Goal: Obtain resource: Obtain resource

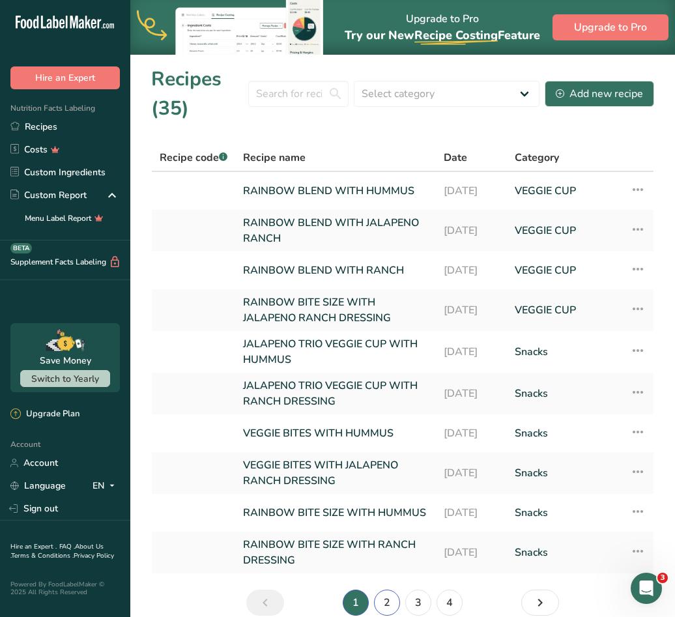
click at [390, 606] on link "2" at bounding box center [387, 603] width 26 height 26
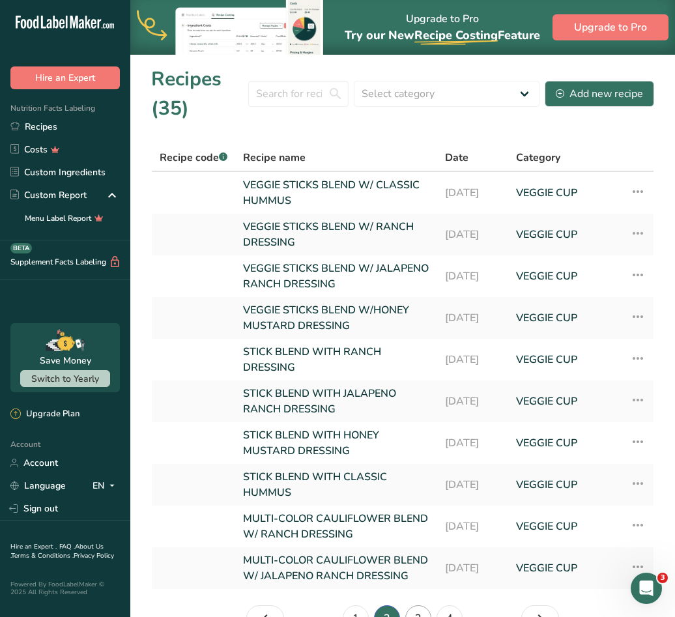
scroll to position [93, 0]
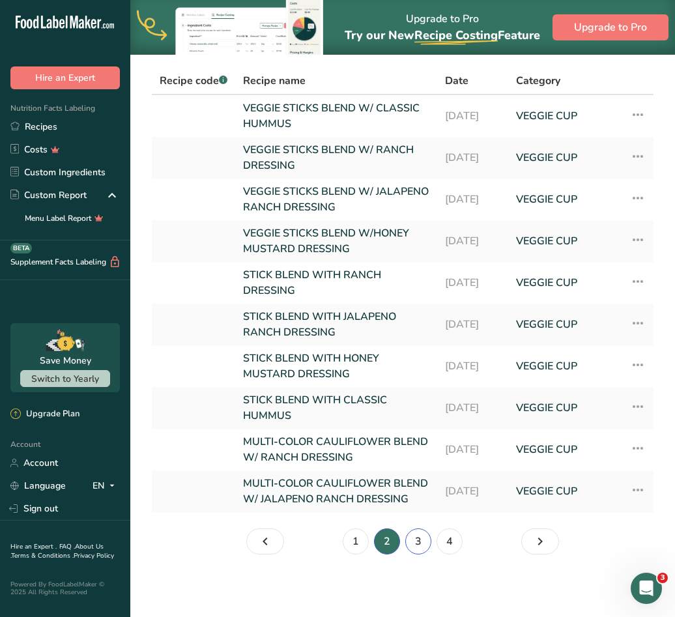
click at [422, 542] on link "3" at bounding box center [418, 542] width 26 height 26
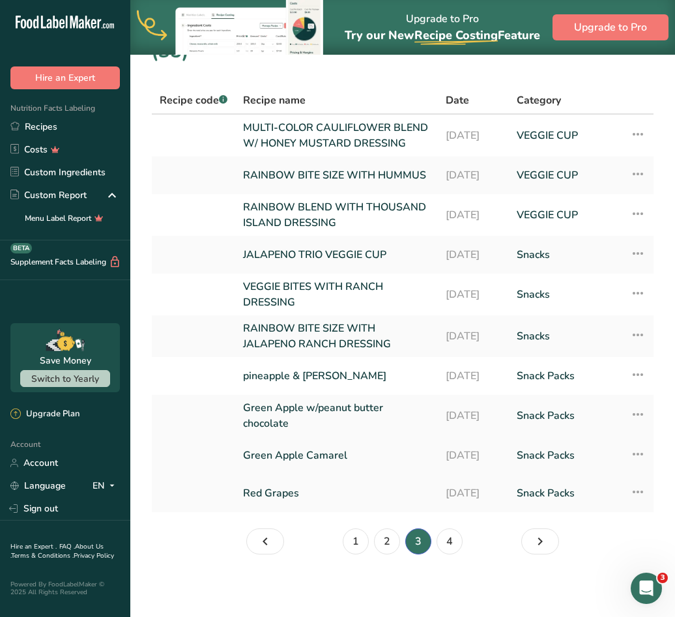
scroll to position [12, 0]
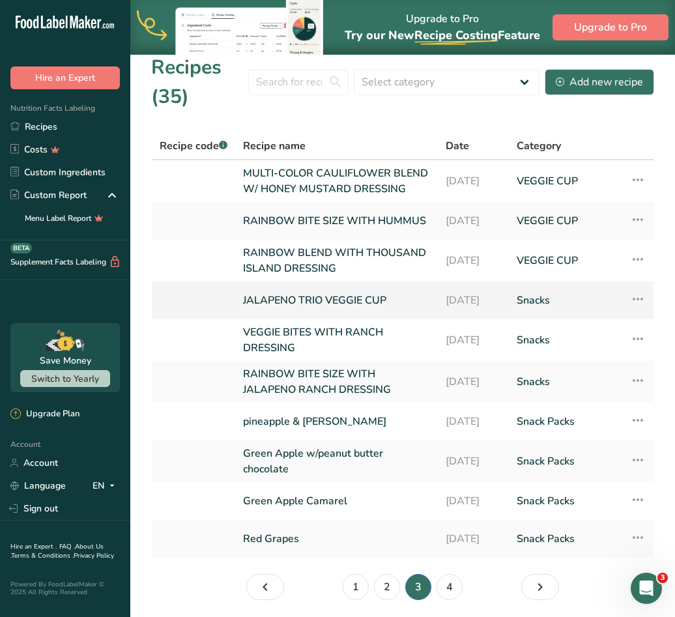
click at [287, 314] on link "JALAPENO TRIO VEGGIE CUP" at bounding box center [336, 300] width 187 height 27
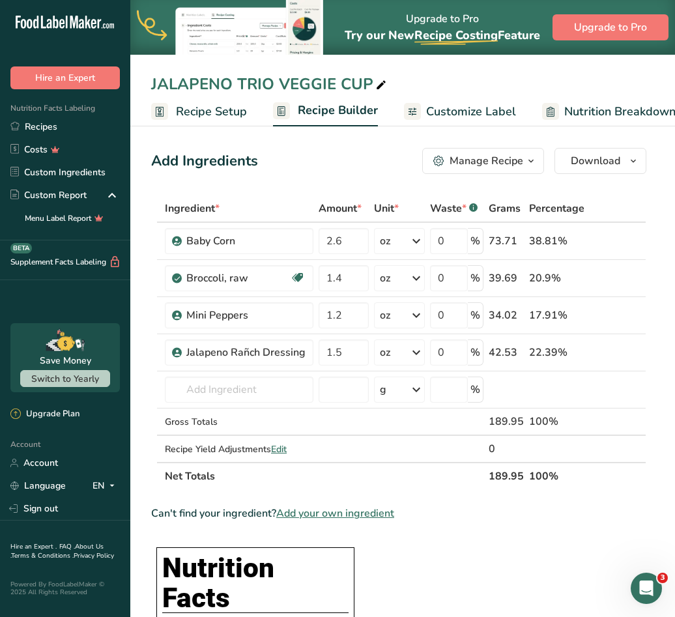
click at [375, 83] on icon at bounding box center [381, 85] width 12 height 18
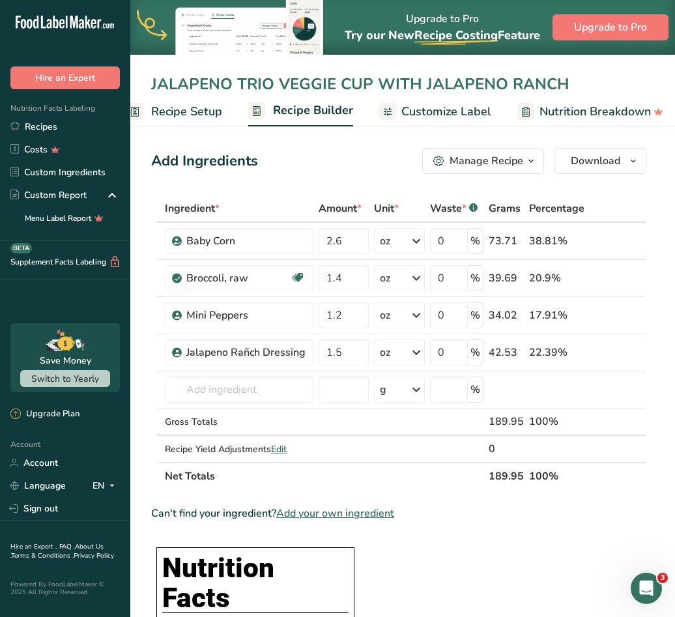
type input "JALAPENO TRIO VEGGIE CUP WITH JALAPENO RANCH"
click at [444, 110] on span "Customize Label" at bounding box center [447, 112] width 90 height 18
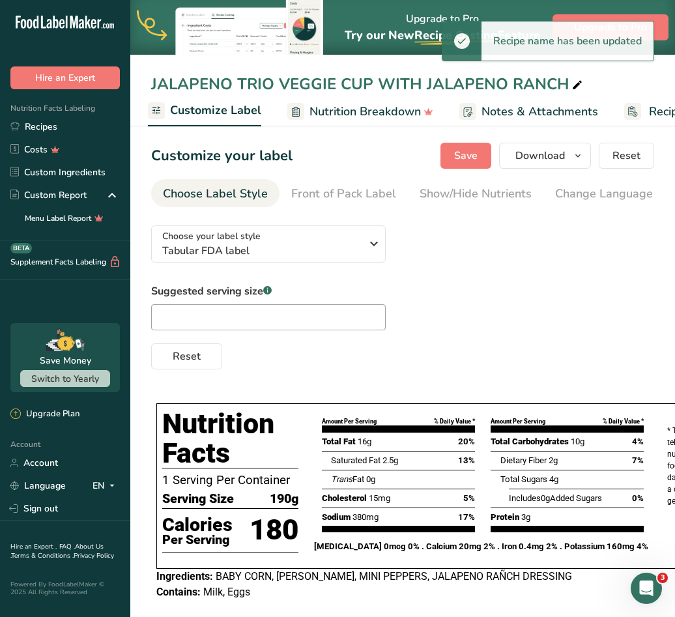
scroll to position [30, 0]
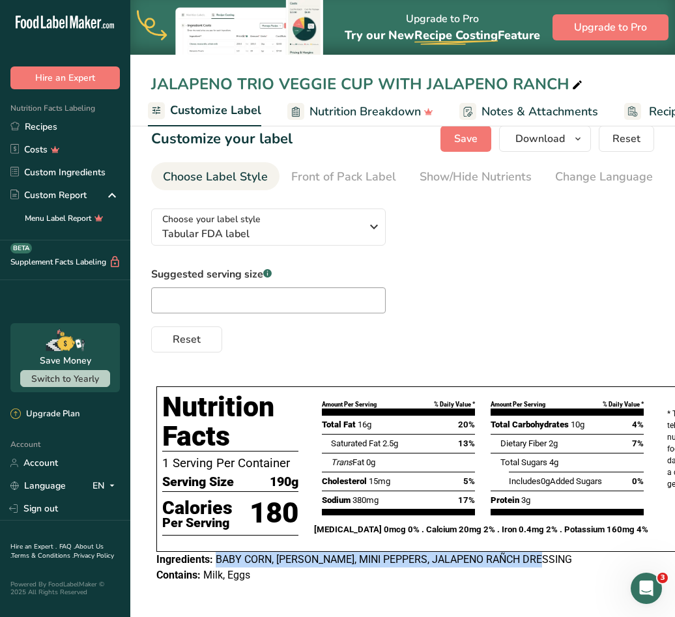
drag, startPoint x: 218, startPoint y: 550, endPoint x: 544, endPoint y: 549, distance: 325.9
click at [544, 553] on span "BABY CORN, [PERSON_NAME], MINI PEPPERS, JALAPENO RAÑCH DRESSING" at bounding box center [394, 559] width 357 height 12
drag, startPoint x: 544, startPoint y: 549, endPoint x: 537, endPoint y: 549, distance: 6.6
copy span "BABY CORN, [PERSON_NAME], MINI PEPPERS, JALAPENO RAÑCH DRESSING"
click at [400, 299] on div "Suggested serving size .a-a{fill:#347362;}.b-a{fill:#fff;} Reset" at bounding box center [402, 310] width 503 height 86
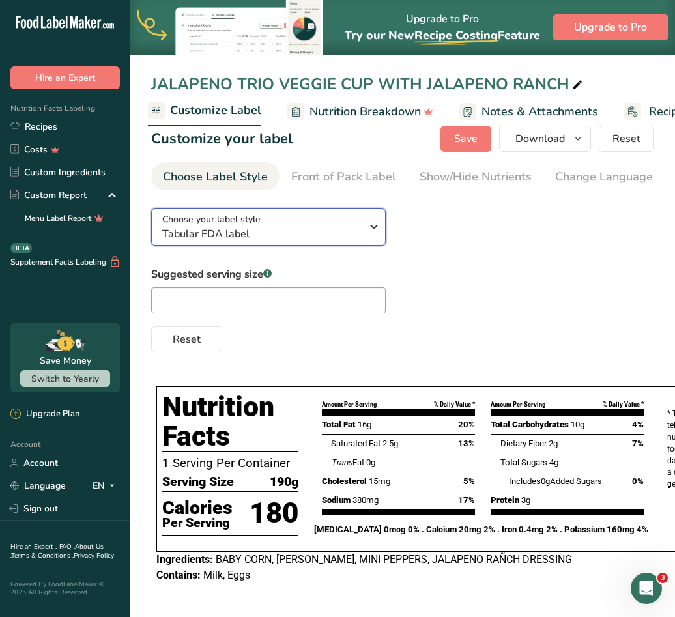
click at [362, 216] on div "Choose your label style Tabular FDA label" at bounding box center [266, 226] width 209 height 29
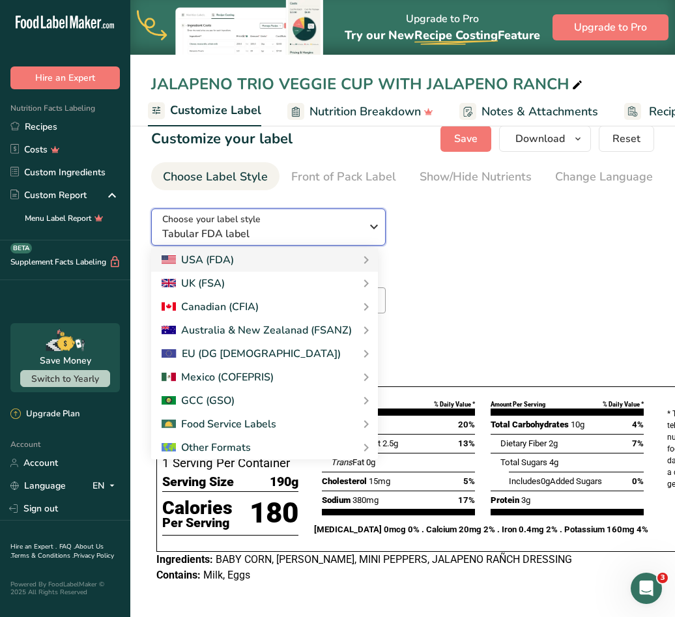
click at [381, 215] on icon "button" at bounding box center [374, 226] width 16 height 23
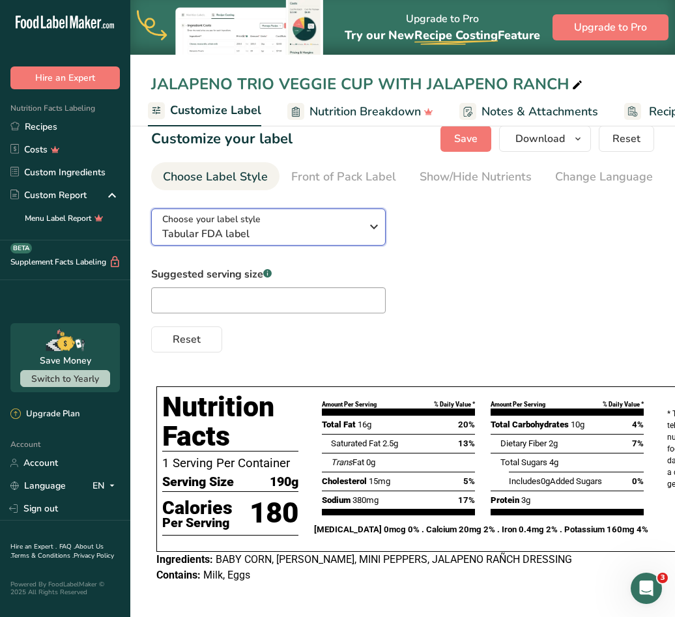
click at [339, 226] on span "Tabular FDA label" at bounding box center [261, 234] width 199 height 16
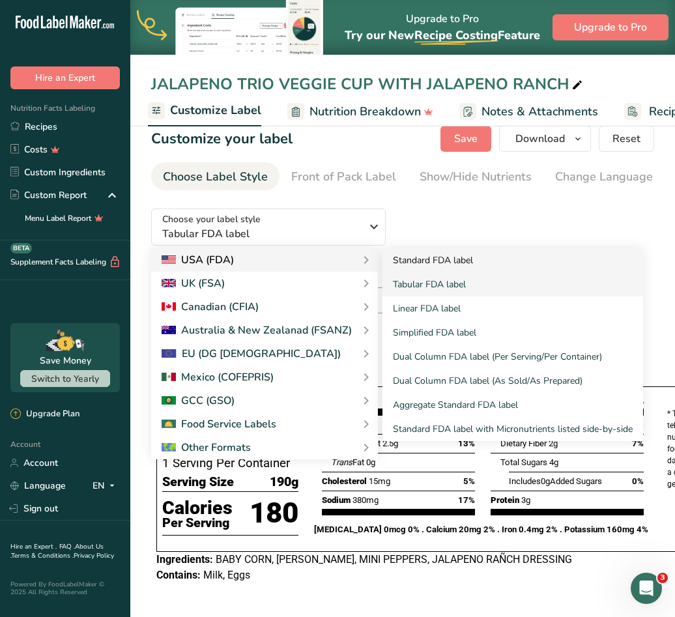
click at [433, 248] on link "Standard FDA label" at bounding box center [513, 260] width 261 height 24
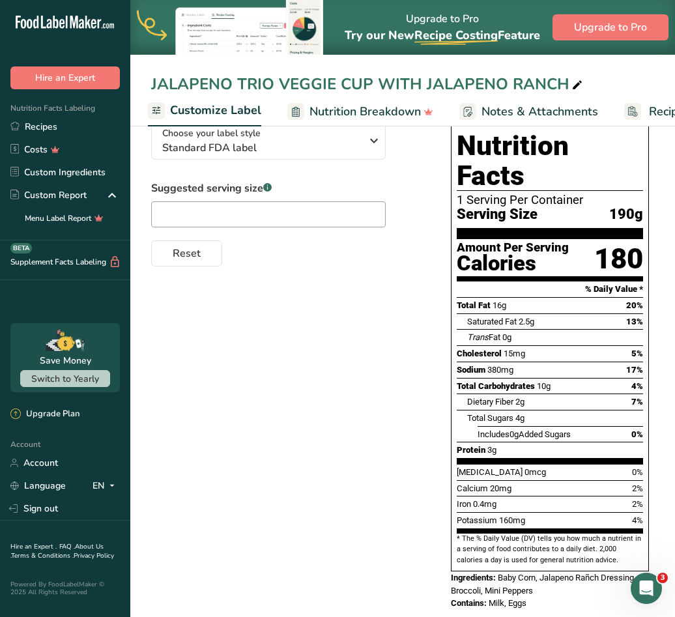
scroll to position [0, 0]
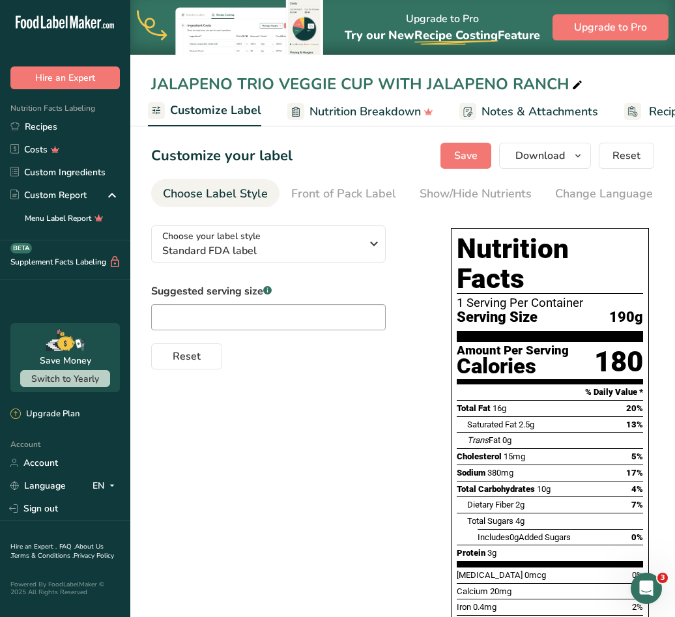
drag, startPoint x: 378, startPoint y: 211, endPoint x: 476, endPoint y: 209, distance: 98.4
click at [481, 209] on section "Customize your label Save Download Choose what to show on your downloaded label…" at bounding box center [402, 434] width 545 height 625
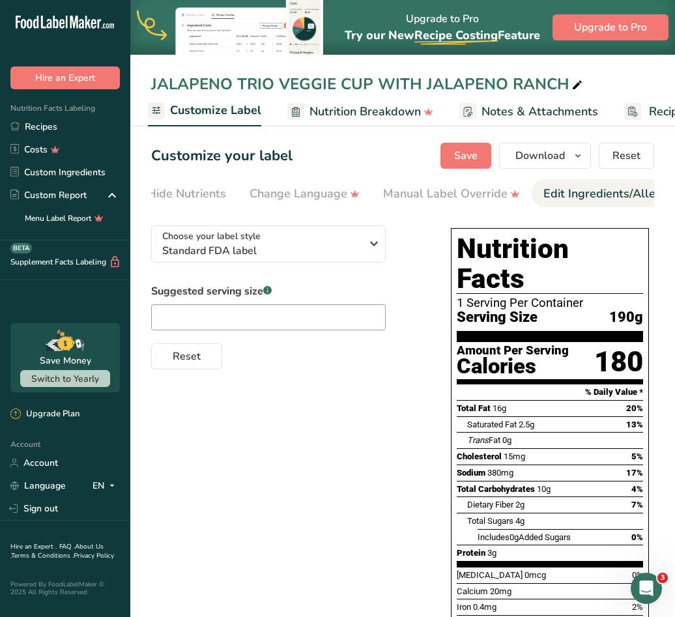
click at [560, 191] on div "Edit Ingredients/Allergens List" at bounding box center [627, 194] width 166 height 18
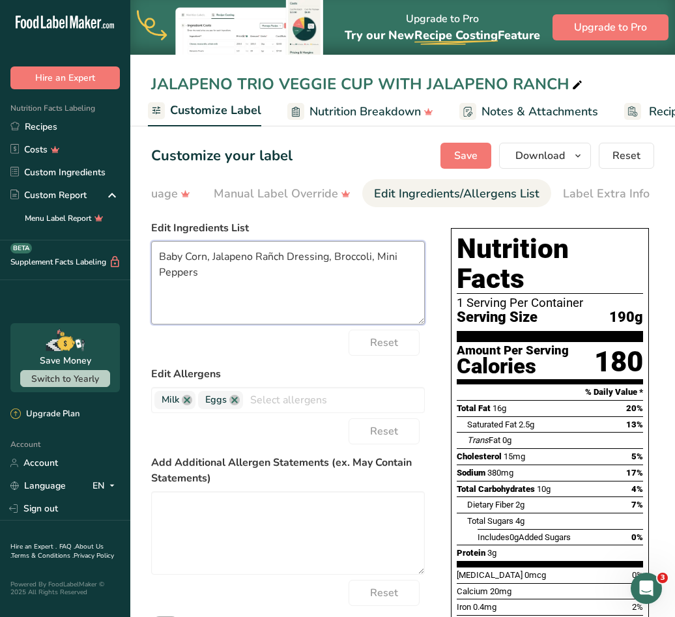
click at [329, 269] on textarea "Baby Corn, Jalapeno Rañch Dressing, Broccoli, Mini Peppers" at bounding box center [288, 282] width 274 height 83
paste textarea "ABY CORN, [PERSON_NAME], MINI PEPPERS, JALAPENO RAÑCH DRESSING"
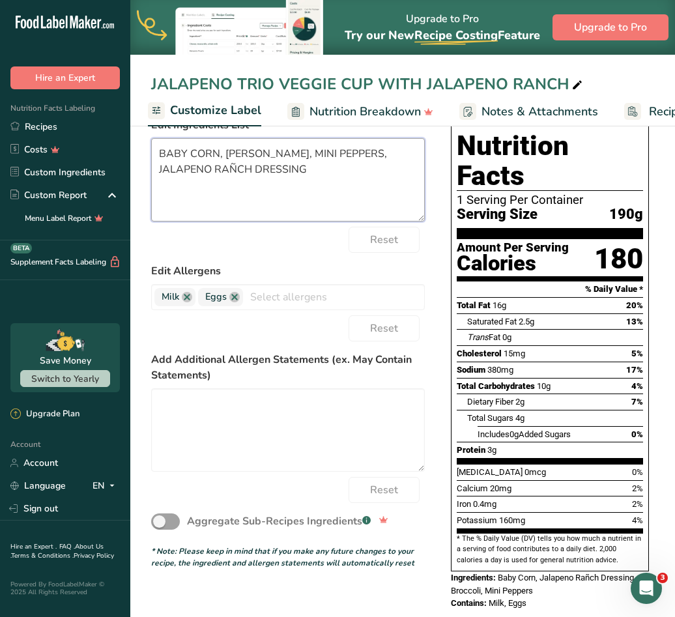
scroll to position [0, 0]
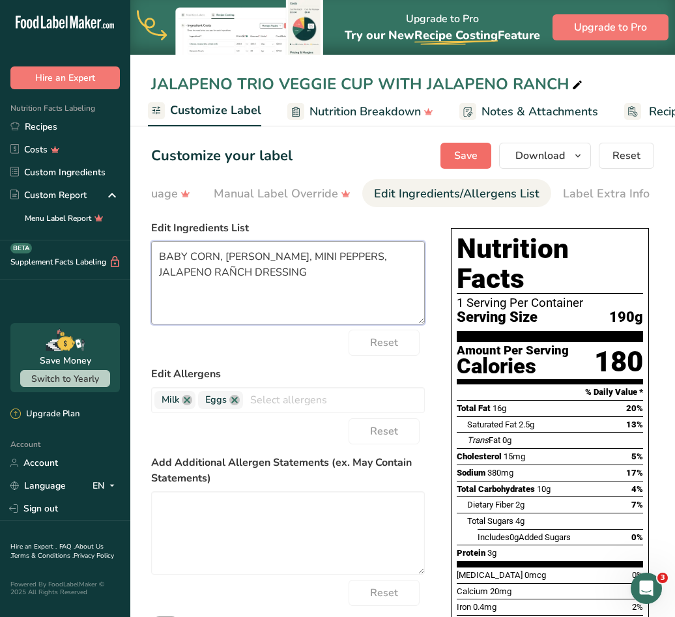
type textarea "BABY CORN, [PERSON_NAME], MINI PEPPERS, JALAPENO RAÑCH DRESSING"
click at [463, 160] on span "Save" at bounding box center [465, 156] width 23 height 16
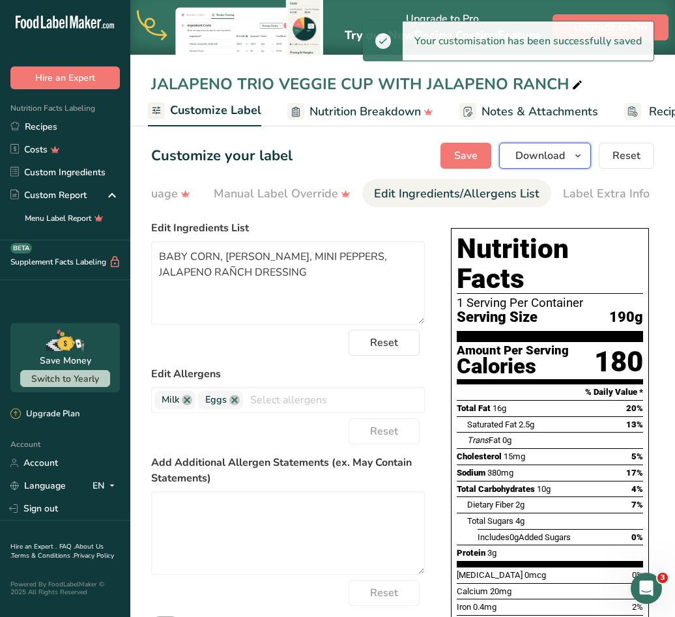
click at [560, 154] on span "Download" at bounding box center [541, 156] width 50 height 16
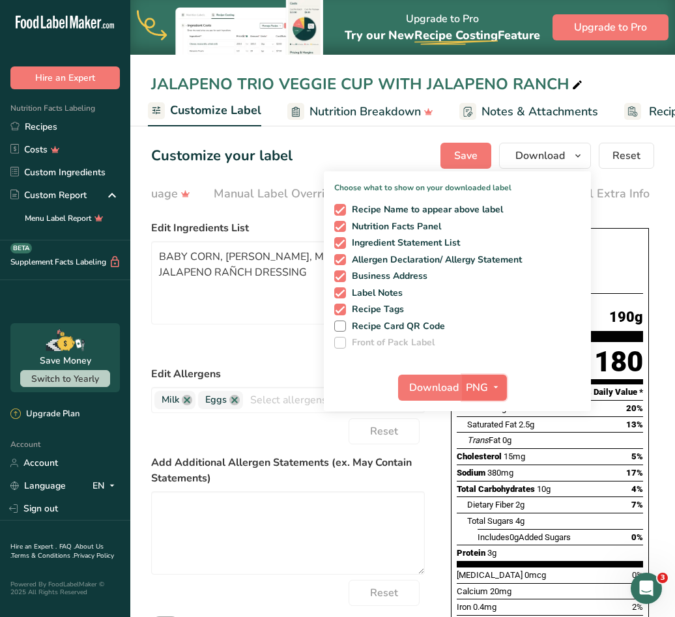
click at [492, 390] on icon "button" at bounding box center [496, 387] width 10 height 16
click at [490, 475] on link "PDF" at bounding box center [486, 479] width 42 height 22
click at [439, 387] on span "Download" at bounding box center [435, 388] width 50 height 16
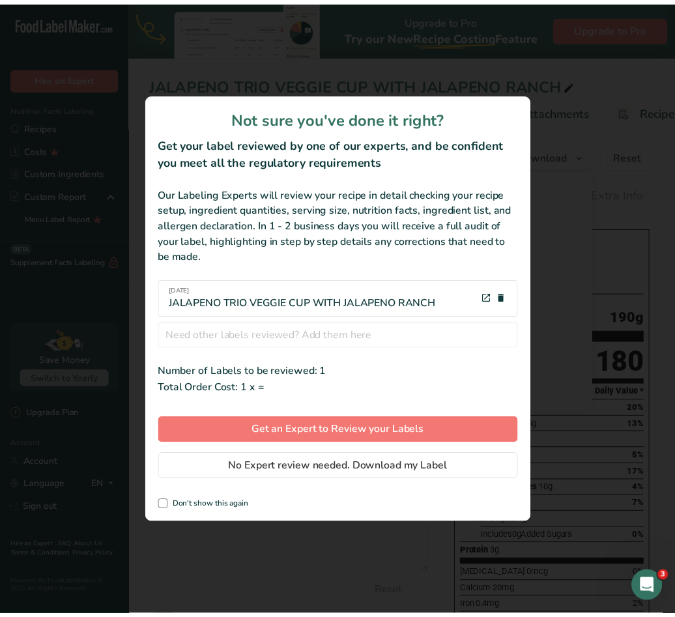
scroll to position [0, 465]
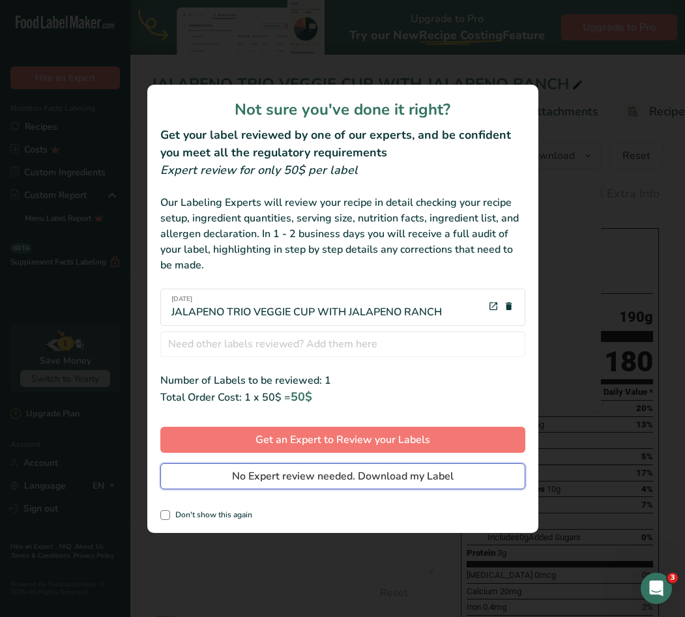
click at [359, 488] on button "No Expert review needed. Download my Label" at bounding box center [342, 476] width 365 height 26
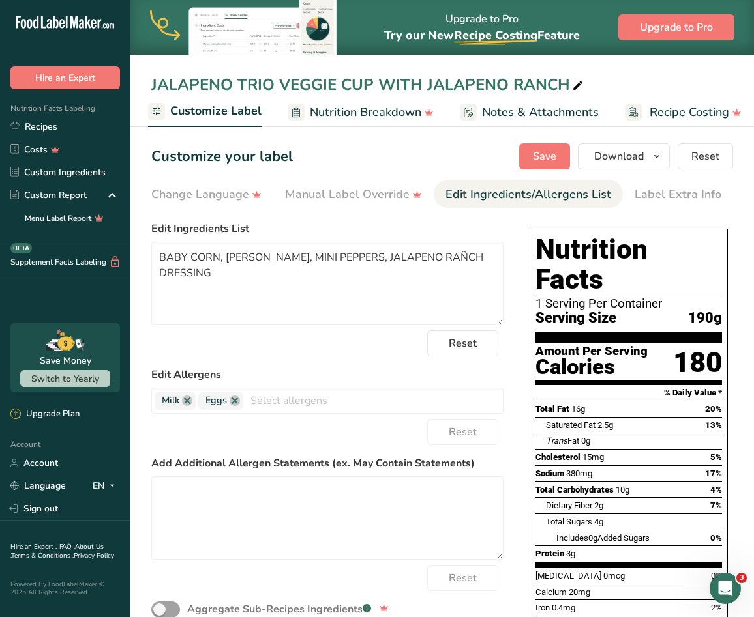
scroll to position [0, 397]
click at [37, 123] on link "Recipes" at bounding box center [65, 126] width 130 height 23
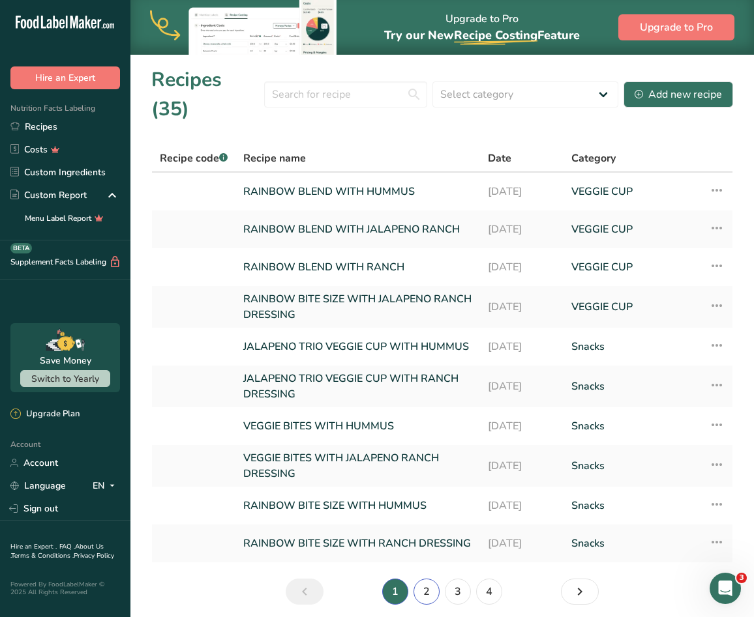
click at [423, 579] on link "2" at bounding box center [426, 592] width 26 height 26
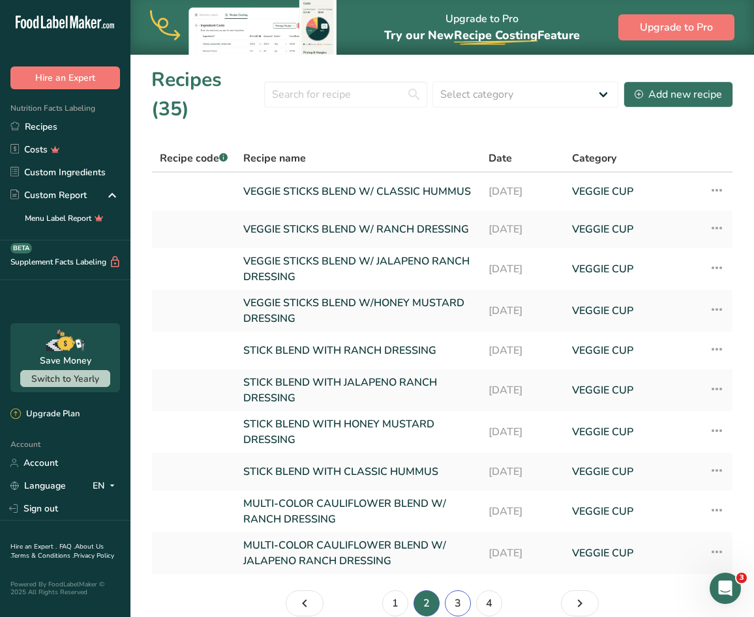
click at [461, 591] on link "3" at bounding box center [458, 604] width 26 height 26
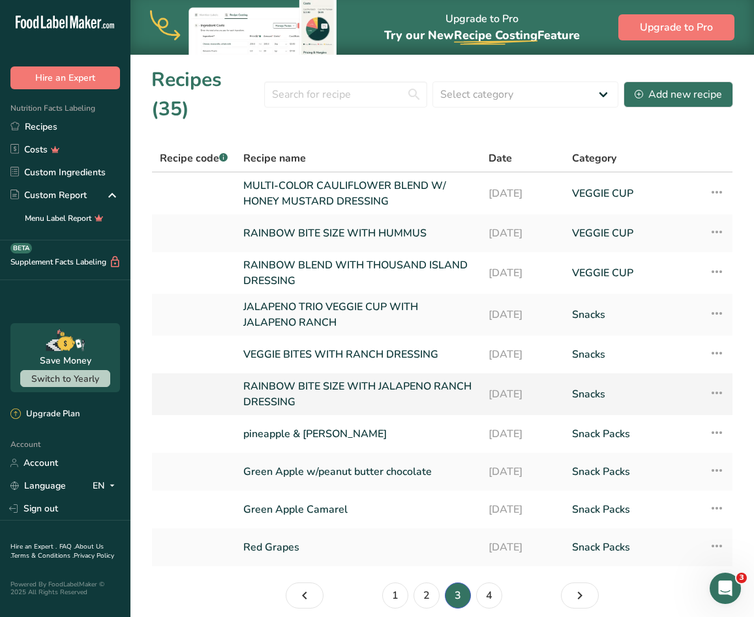
click at [353, 379] on link "RAINBOW BITE SIZE WITH JALAPENO RANCH DRESSING" at bounding box center [357, 394] width 229 height 31
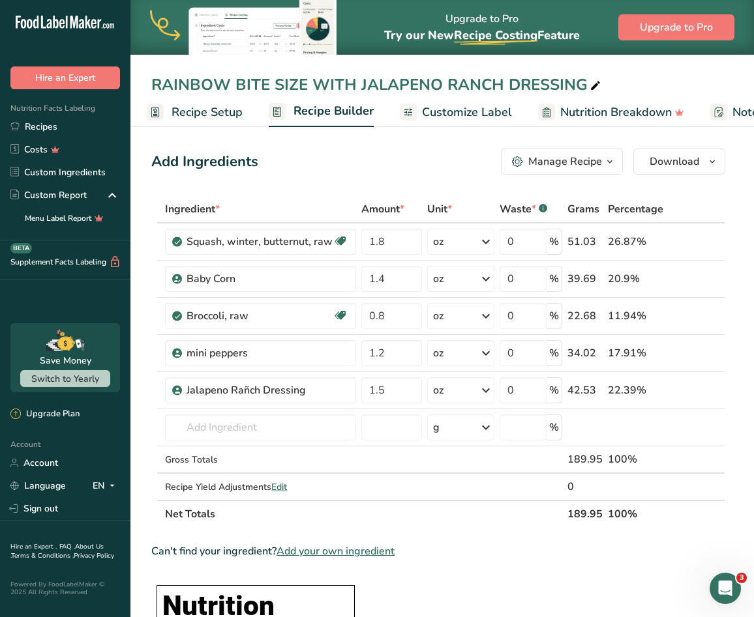
drag, startPoint x: 428, startPoint y: 111, endPoint x: 421, endPoint y: 116, distance: 8.3
click at [428, 111] on span "Customize Label" at bounding box center [467, 113] width 90 height 18
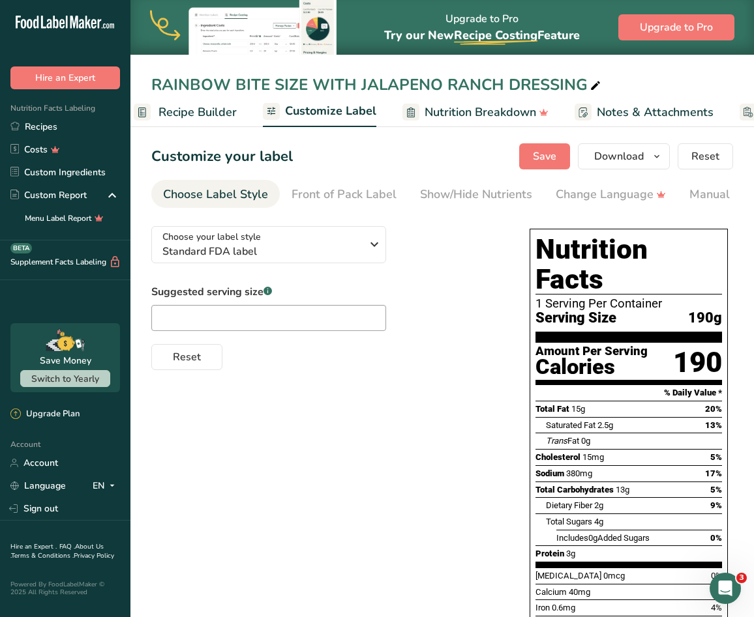
scroll to position [0, 163]
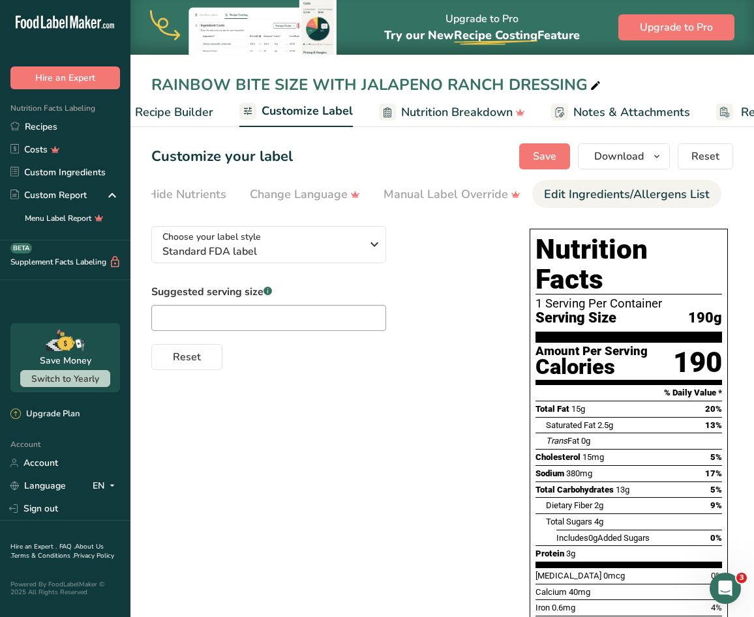
click at [636, 191] on div "Edit Ingredients/Allergens List" at bounding box center [627, 195] width 166 height 18
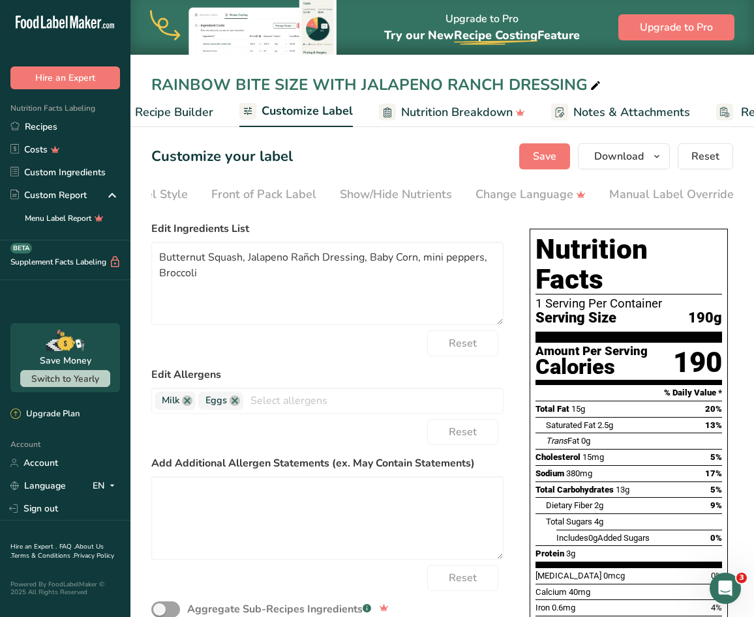
scroll to position [0, 0]
click at [248, 220] on div "Choose your label style Standard FDA label USA (FDA) Standard FDA label Tabular…" at bounding box center [327, 436] width 352 height 441
drag, startPoint x: 212, startPoint y: 278, endPoint x: 162, endPoint y: 258, distance: 54.7
click at [162, 258] on textarea "Butternut Squash, Jalapeno Rañch Dressing, Baby Corn, mini peppers, Broccoli" at bounding box center [327, 283] width 352 height 83
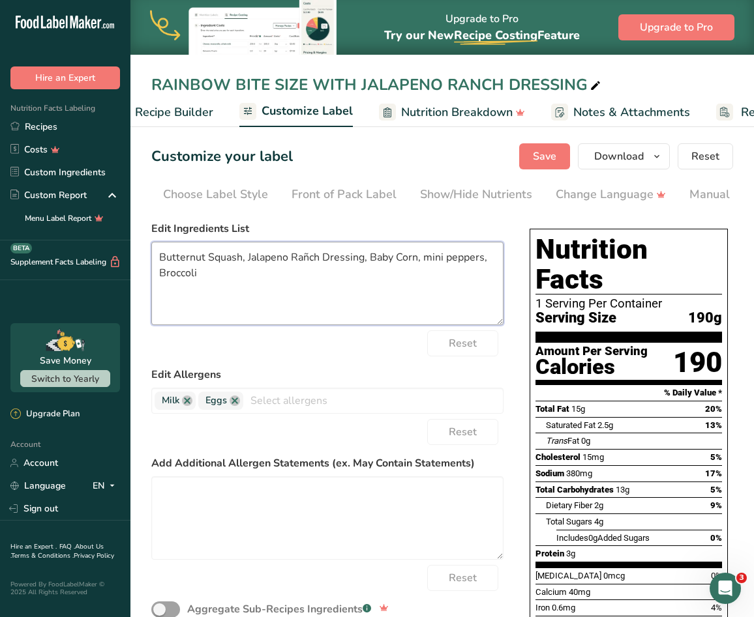
drag, startPoint x: 199, startPoint y: 280, endPoint x: 161, endPoint y: 263, distance: 41.8
click at [161, 263] on textarea "Butternut Squash, Jalapeno Rañch Dressing, Baby Corn, mini peppers, Broccoli" at bounding box center [327, 283] width 352 height 83
drag, startPoint x: 166, startPoint y: 265, endPoint x: 237, endPoint y: 274, distance: 71.0
click at [237, 274] on textarea "Butternut Squash, Jalapeno Rañch Dressing, Baby Corn, mini peppers, Broccoli" at bounding box center [327, 283] width 352 height 83
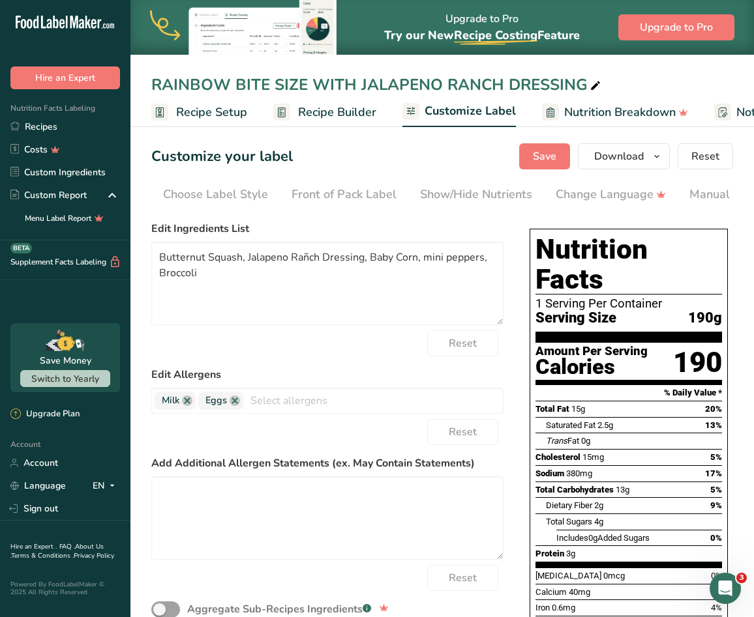
click at [347, 120] on span "Recipe Builder" at bounding box center [337, 113] width 78 height 18
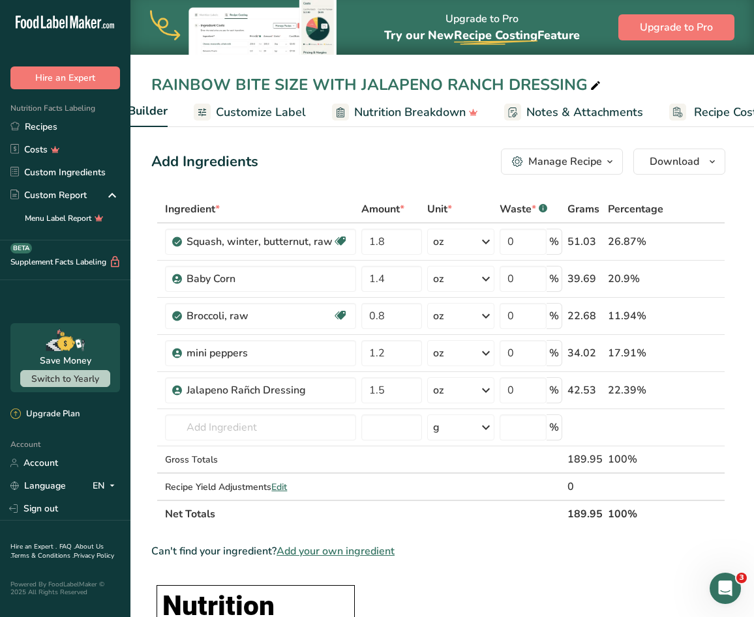
scroll to position [0, 263]
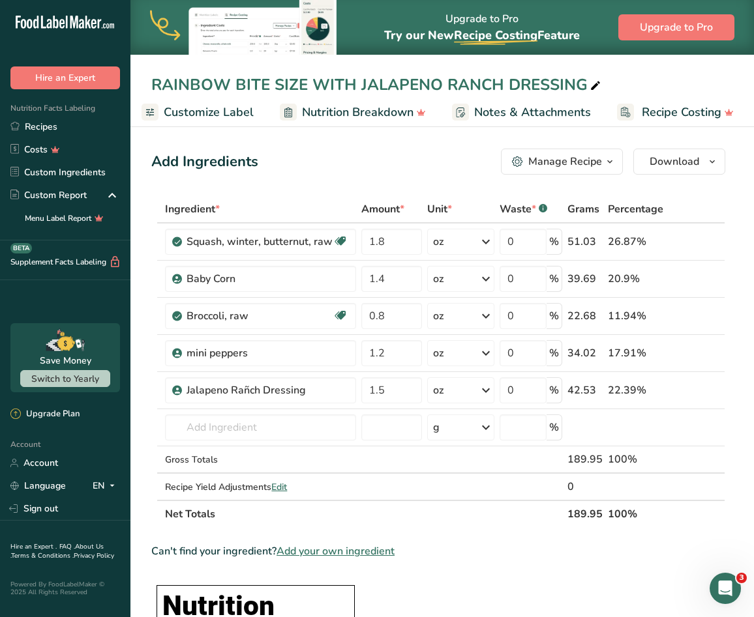
drag, startPoint x: 463, startPoint y: 124, endPoint x: 345, endPoint y: 114, distance: 118.4
click at [355, 115] on ul "Recipe Setup Recipe Builder Customize Label Nutrition Breakdown Notes & Attachm…" at bounding box center [314, 111] width 892 height 31
click at [222, 120] on span "Customize Label" at bounding box center [209, 113] width 90 height 18
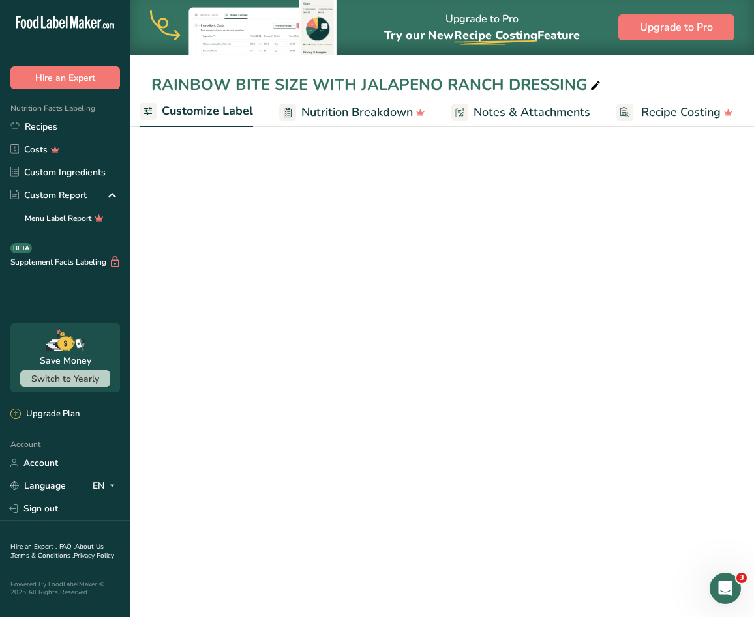
scroll to position [0, 254]
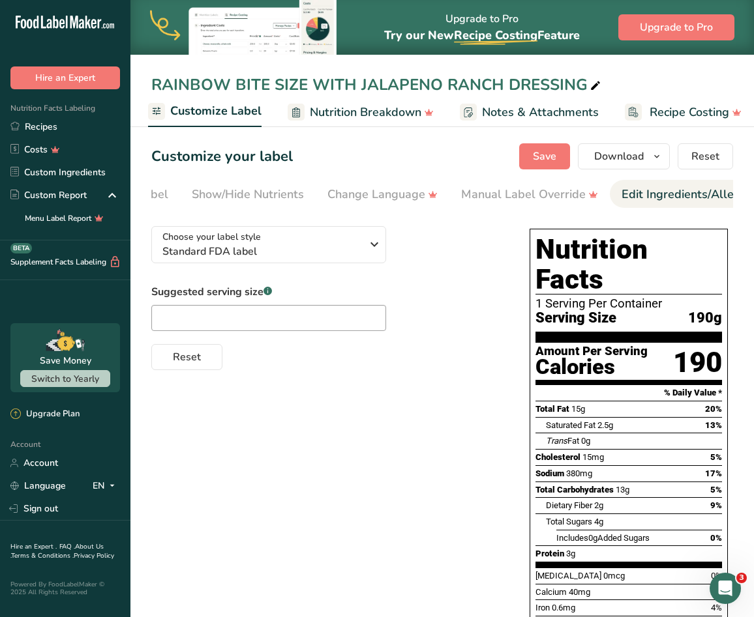
click at [651, 186] on div "Edit Ingredients/Allergens List" at bounding box center [704, 195] width 166 height 18
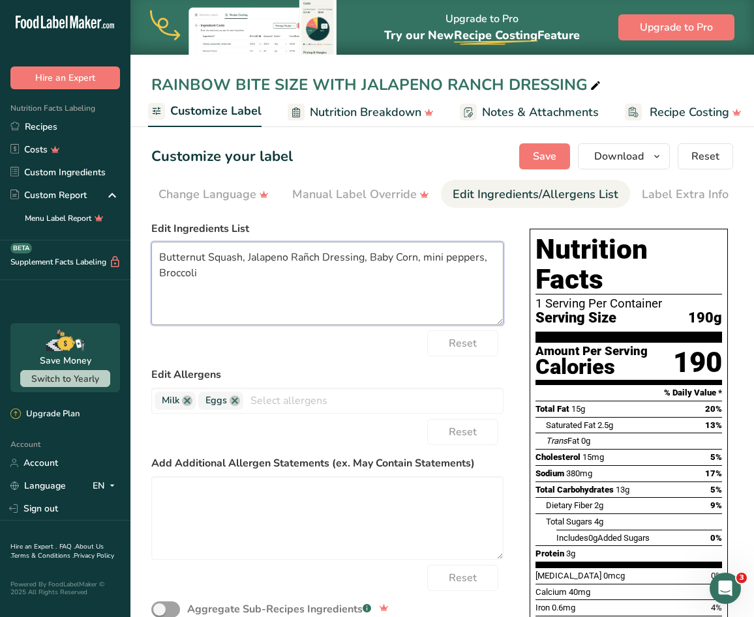
drag, startPoint x: 237, startPoint y: 274, endPoint x: 150, endPoint y: 256, distance: 88.6
click at [150, 256] on section "Customize your label Save Download Choose what to show on your downloaded label…" at bounding box center [441, 435] width 623 height 625
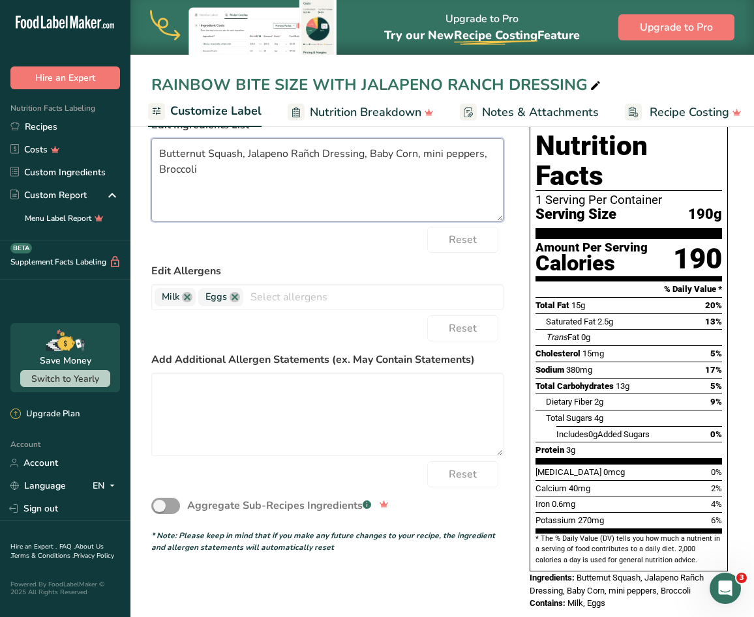
scroll to position [0, 0]
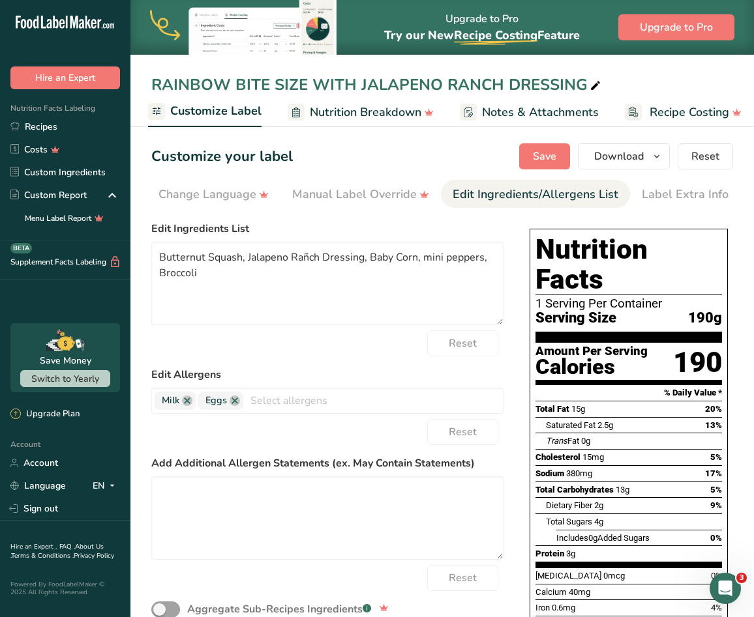
click at [675, 254] on section "Customize your label Save Download Choose what to show on your downloaded label…" at bounding box center [441, 435] width 623 height 625
click at [658, 154] on icon "button" at bounding box center [656, 157] width 10 height 16
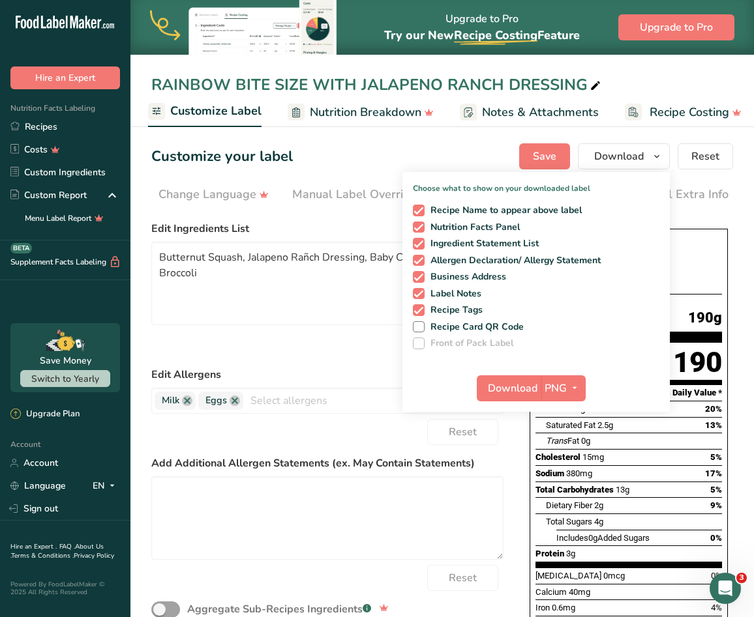
click at [675, 261] on section "Customize your label Save Download Choose what to show on your downloaded label…" at bounding box center [441, 435] width 623 height 625
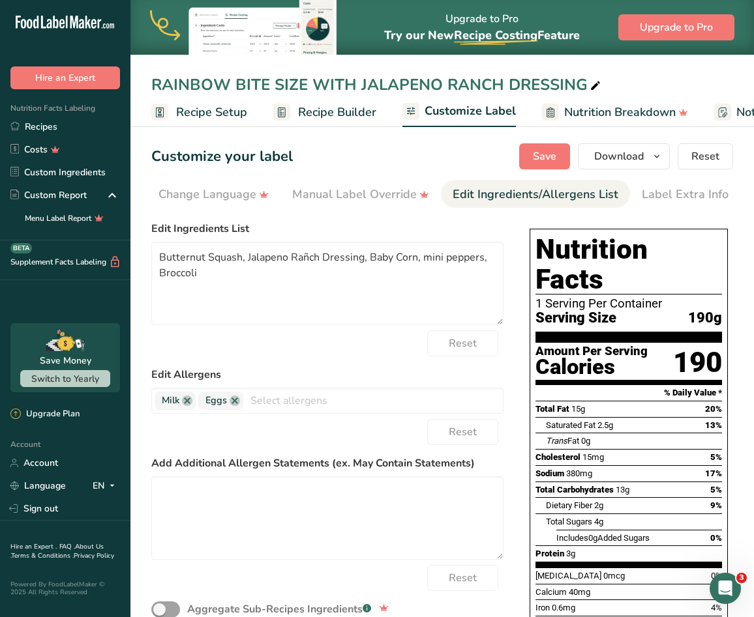
click at [332, 111] on span "Recipe Builder" at bounding box center [337, 113] width 78 height 18
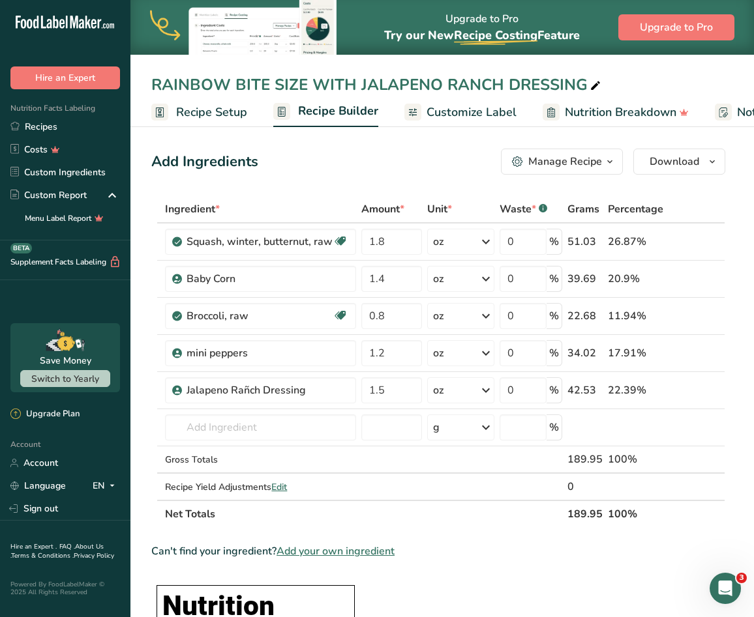
click at [459, 113] on span "Customize Label" at bounding box center [471, 113] width 90 height 18
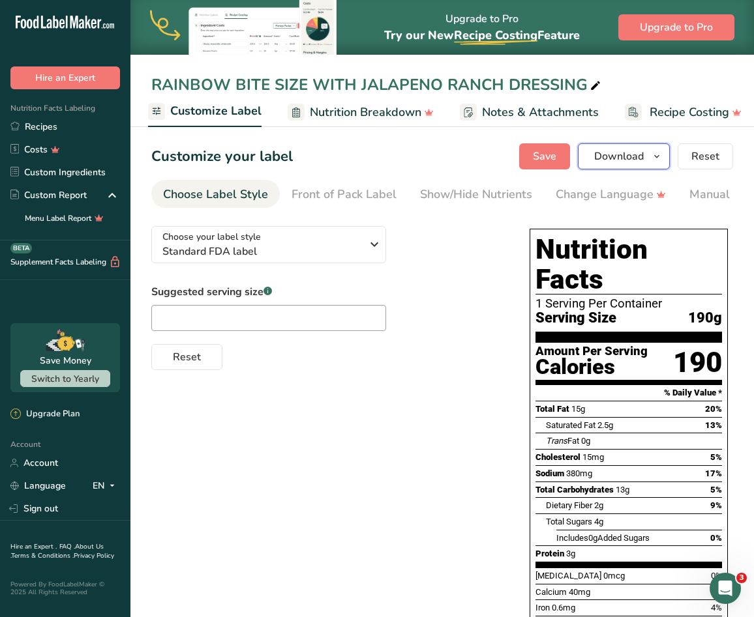
click at [663, 148] on button "Download" at bounding box center [624, 156] width 92 height 26
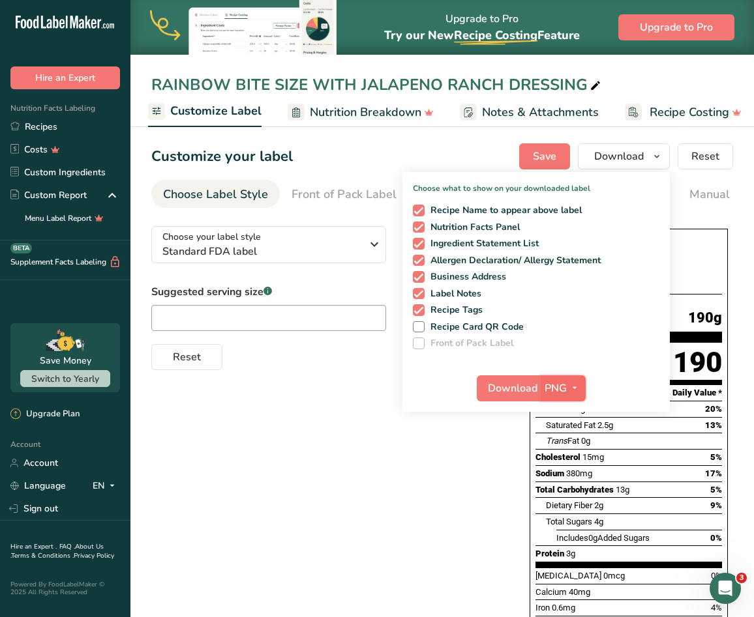
click at [575, 385] on icon "button" at bounding box center [574, 388] width 10 height 16
click at [559, 477] on link "PDF" at bounding box center [565, 480] width 42 height 22
